Goal: Communication & Community: Answer question/provide support

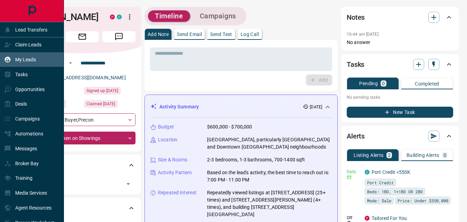
click at [33, 57] on p "My Leads" at bounding box center [25, 60] width 21 height 6
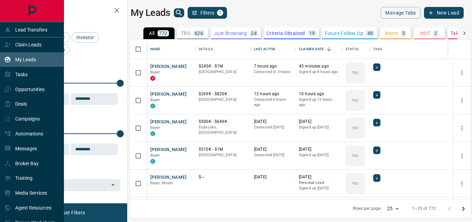
scroll to position [155, 337]
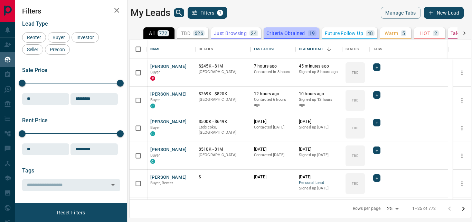
click at [284, 33] on p "Criteria Obtained" at bounding box center [286, 33] width 39 height 5
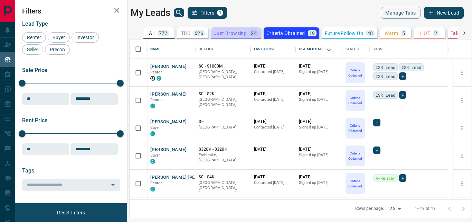
click at [226, 35] on p "Just Browsing" at bounding box center [230, 33] width 33 height 5
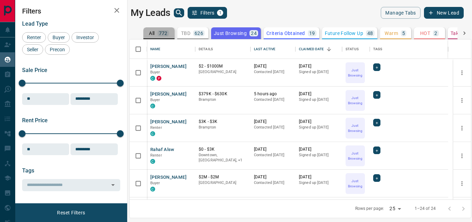
click at [153, 34] on p "All" at bounding box center [152, 33] width 6 height 5
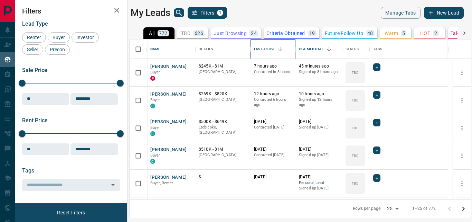
click at [273, 48] on div "Last Active" at bounding box center [264, 48] width 21 height 19
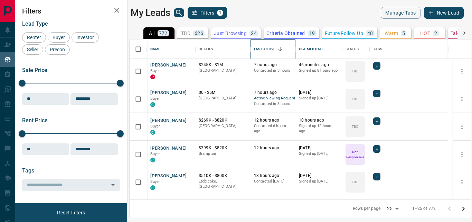
scroll to position [116, 0]
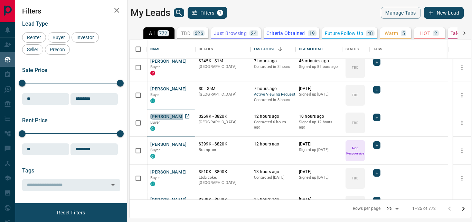
click at [163, 118] on button "[PERSON_NAME]" at bounding box center [168, 116] width 36 height 7
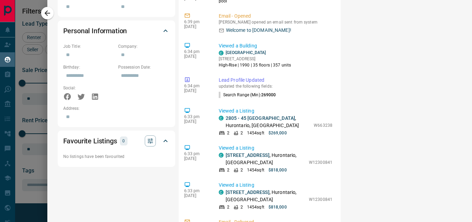
scroll to position [398, 0]
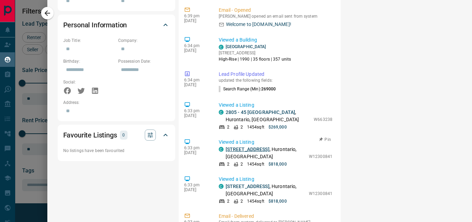
click at [258, 146] on link "[STREET_ADDRESS]" at bounding box center [248, 149] width 44 height 6
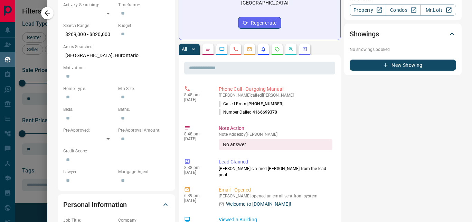
scroll to position [214, 0]
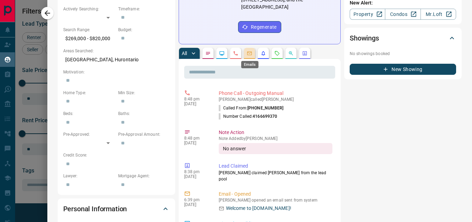
click at [248, 52] on icon "Emails" at bounding box center [249, 54] width 4 height 4
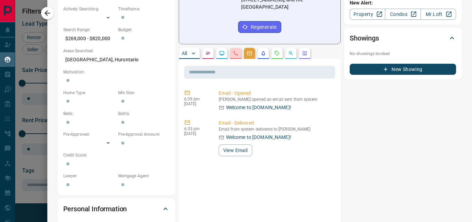
click at [236, 49] on button "button" at bounding box center [235, 53] width 11 height 11
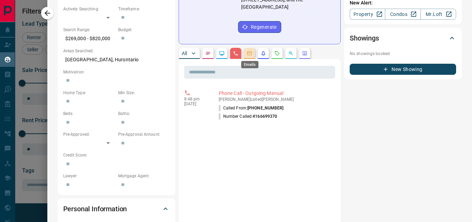
click at [251, 55] on icon "Emails" at bounding box center [250, 53] width 6 height 6
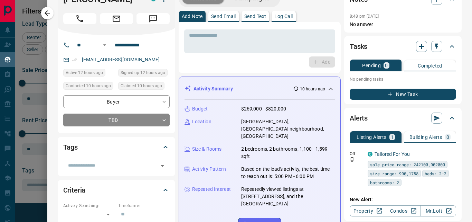
scroll to position [0, 0]
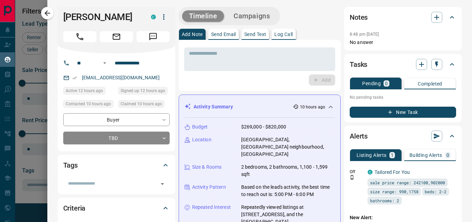
click at [227, 35] on p "Send Email" at bounding box center [223, 34] width 25 height 5
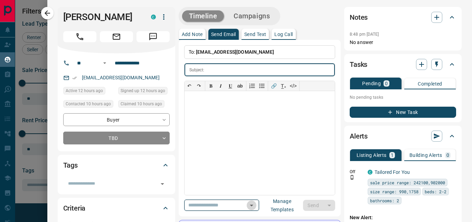
click at [254, 204] on icon "Open" at bounding box center [251, 205] width 3 height 2
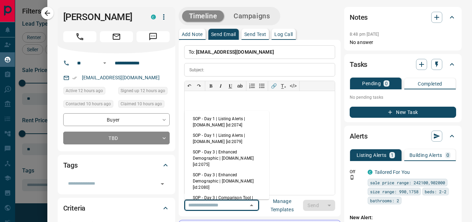
click at [229, 119] on li "SOP - Day 1 | Listing Alerts | [DOMAIN_NAME] [id:2074]" at bounding box center [227, 121] width 85 height 17
type input "**********"
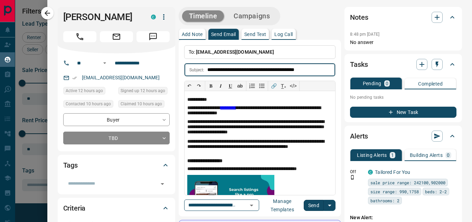
click at [273, 71] on input "**********" at bounding box center [272, 69] width 128 height 13
type input "**********"
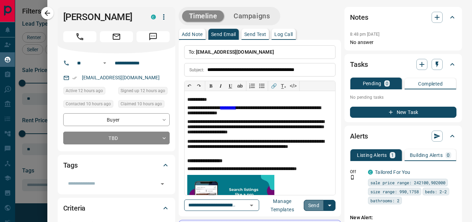
click at [319, 203] on button "Send" at bounding box center [314, 205] width 20 height 11
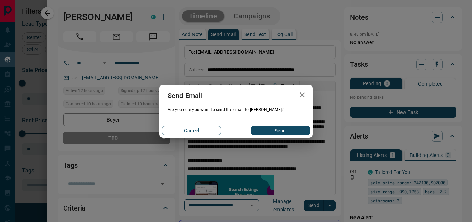
click at [289, 131] on button "Send" at bounding box center [280, 130] width 59 height 9
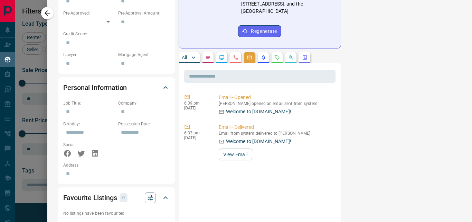
scroll to position [340, 0]
